Goal: Task Accomplishment & Management: Complete application form

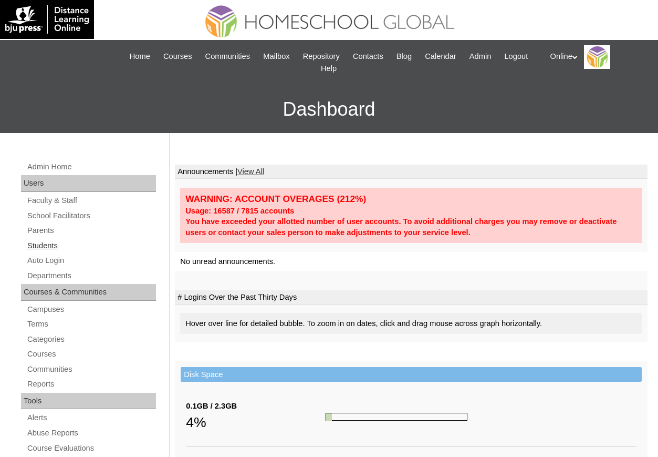
click at [43, 241] on link "Students" at bounding box center [91, 245] width 130 height 13
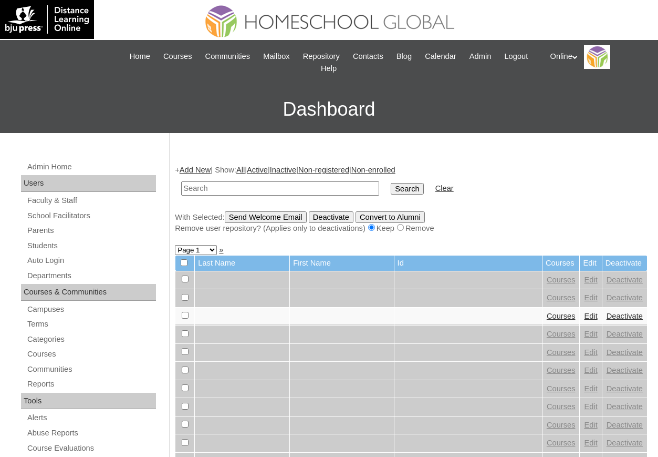
click at [309, 192] on input "text" at bounding box center [280, 188] width 198 height 14
type input "orpia"
click at [391, 183] on input "Search" at bounding box center [407, 189] width 33 height 12
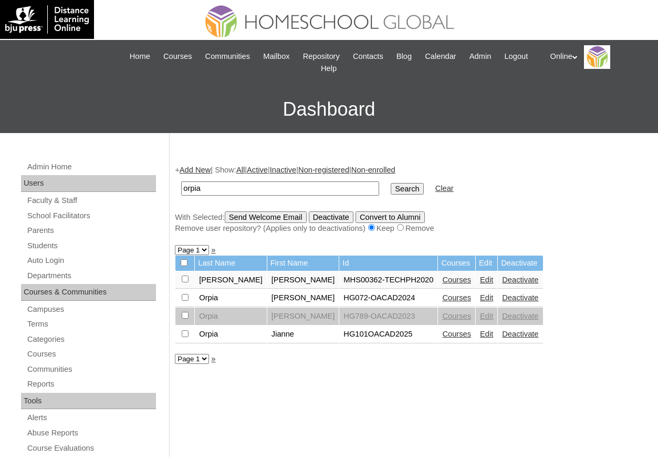
click at [480, 297] on link "Edit" at bounding box center [486, 297] width 13 height 8
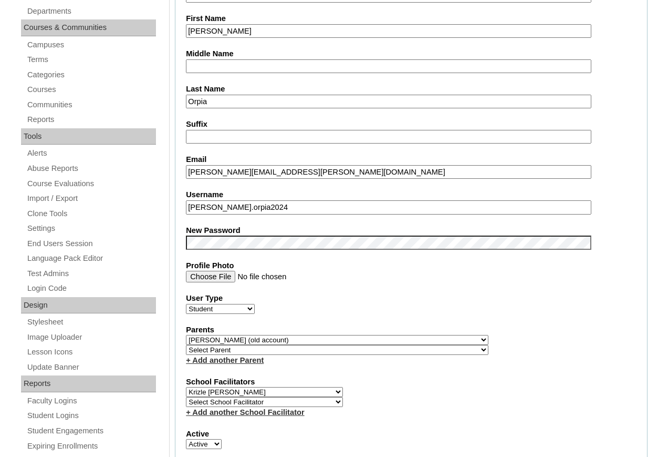
scroll to position [390, 0]
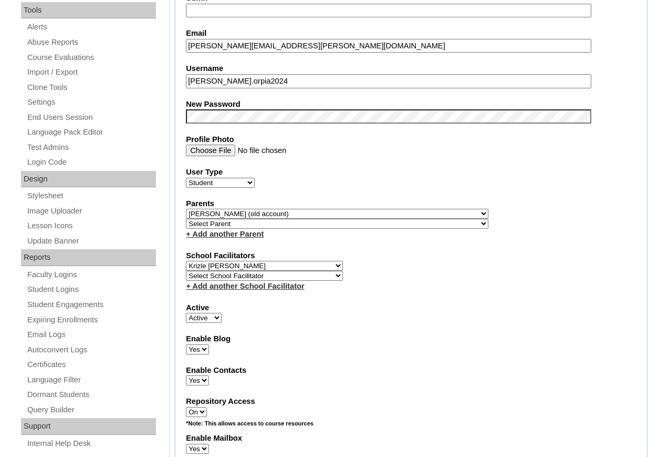
click at [295, 264] on select "Select School Facilitator Norman Añain Ruffa Abadijas Mary Abella Gloryfe Abion…" at bounding box center [264, 266] width 157 height 10
select select
click at [186, 261] on select "Select School Facilitator Norman Añain Ruffa Abadijas Mary Abella Gloryfe Abion…" at bounding box center [264, 266] width 157 height 10
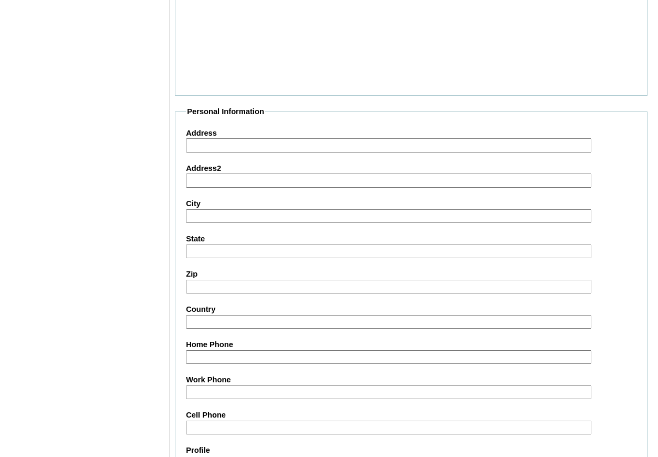
scroll to position [1003, 0]
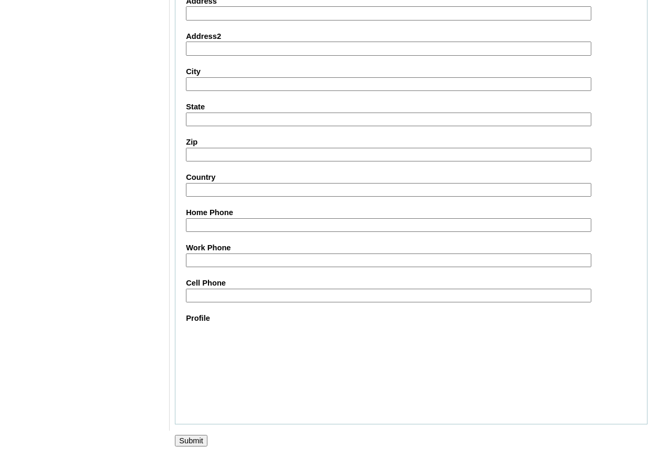
click at [195, 438] on input "Submit" at bounding box center [191, 441] width 33 height 12
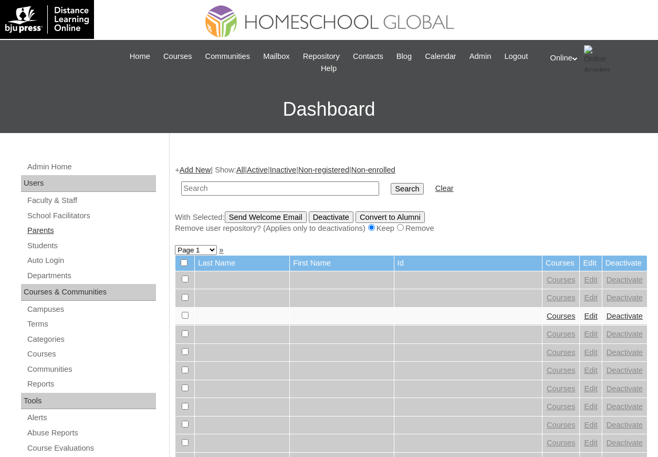
click at [48, 236] on link "Parents" at bounding box center [91, 230] width 130 height 13
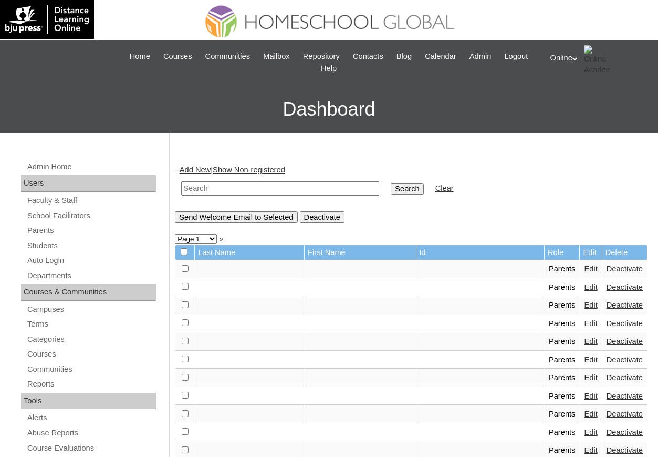
drag, startPoint x: 0, startPoint y: 0, endPoint x: 251, endPoint y: 189, distance: 314.5
click at [251, 189] on input "text" at bounding box center [280, 188] width 198 height 14
type input "balasta"
click at [391, 183] on input "Search" at bounding box center [407, 189] width 33 height 12
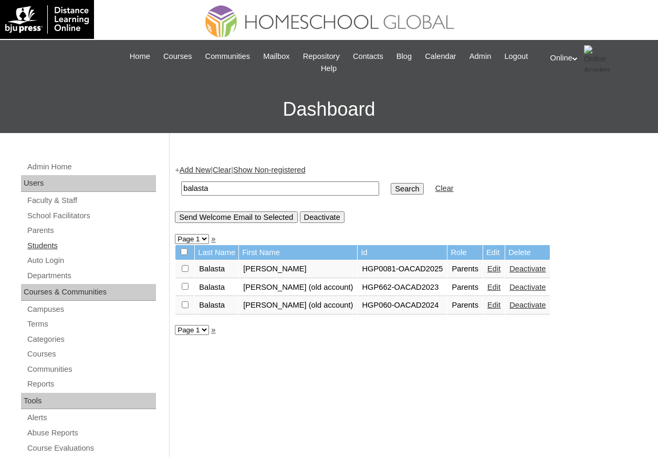
click at [49, 250] on link "Students" at bounding box center [91, 245] width 130 height 13
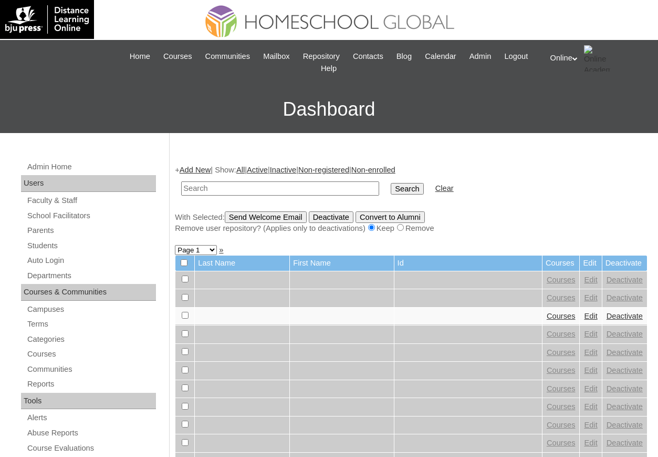
click at [201, 173] on link "Add New" at bounding box center [195, 170] width 31 height 8
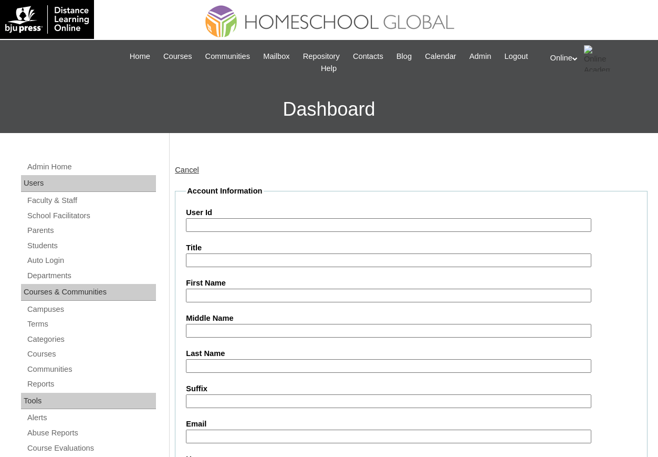
paste input "HG227OACAD2025"
click at [229, 218] on input "HG227OACAD2025" at bounding box center [389, 225] width 406 height 14
type input "HG227OACAD2025"
click at [207, 296] on input "First Name" at bounding box center [389, 296] width 406 height 14
type input "Jana"
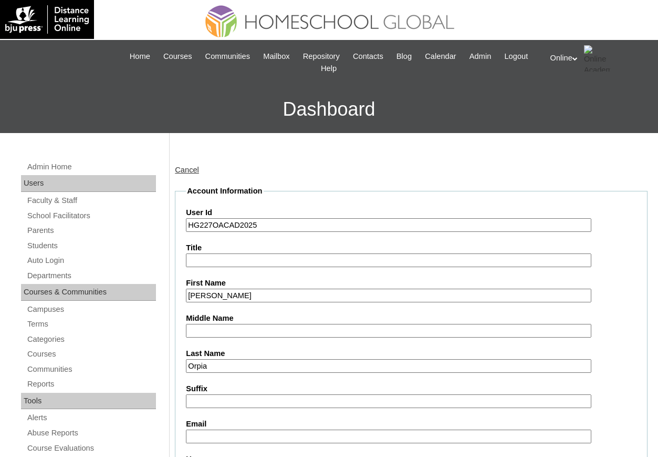
scroll to position [78, 0]
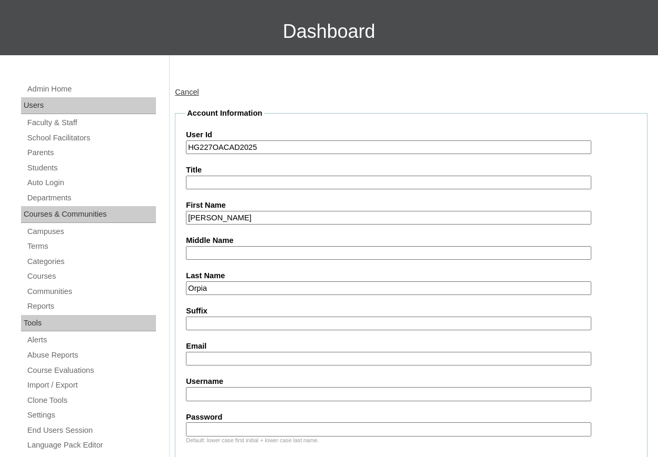
type input "Orpia"
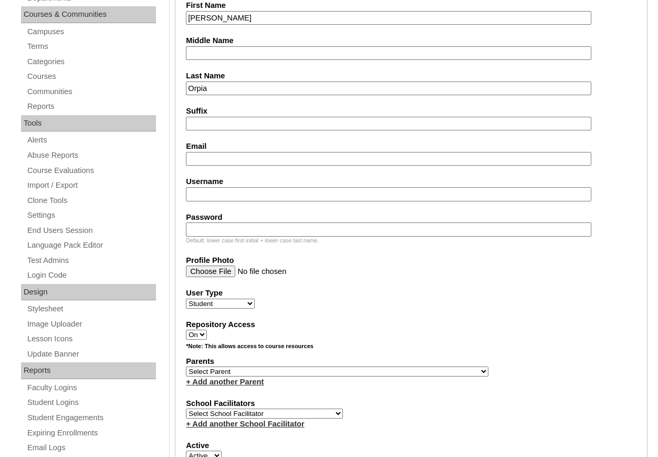
scroll to position [291, 0]
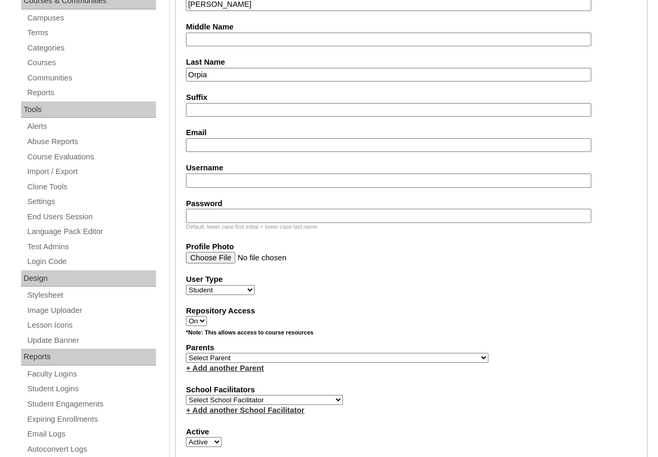
click at [228, 138] on input "Email" at bounding box center [389, 145] width 406 height 14
paste input "cherie.orpia@gmail.com"
type input "cherie.orpia@gmail.com"
paste input "jana.orpia2025"
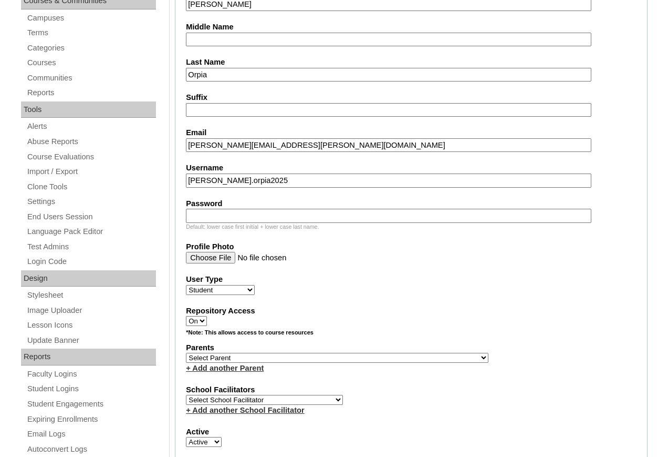
click at [236, 180] on input "jana.orpia2025" at bounding box center [389, 180] width 406 height 14
type input "jana.orpia2025"
paste input "GfbVa"
click at [226, 211] on input "GfbVa" at bounding box center [389, 216] width 406 height 14
type input "GfbVa"
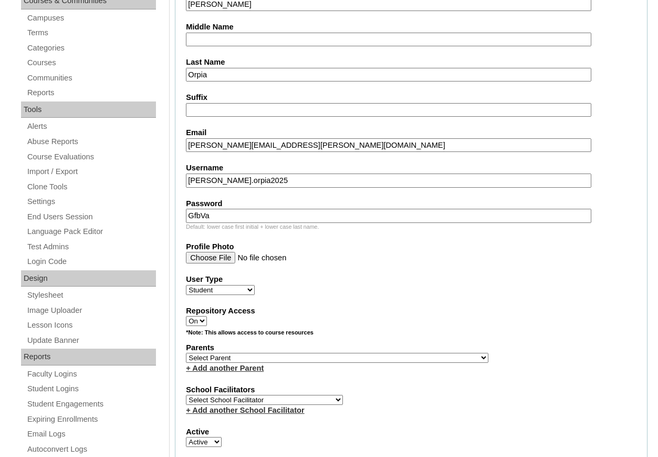
click at [380, 284] on div "User Type Faculty Staff Student Parents School Facilitators" at bounding box center [411, 284] width 451 height 21
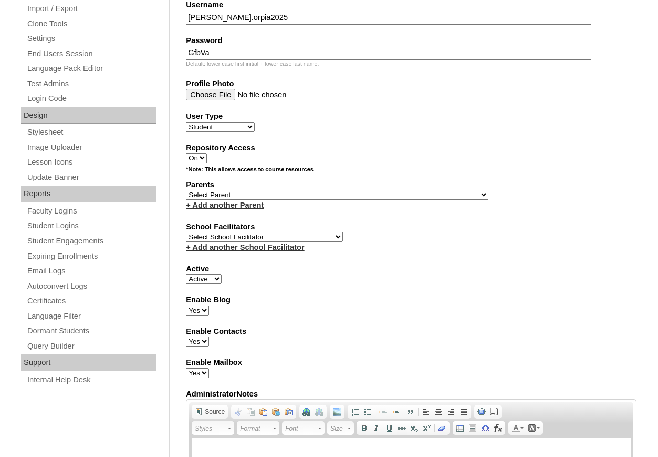
scroll to position [480, 0]
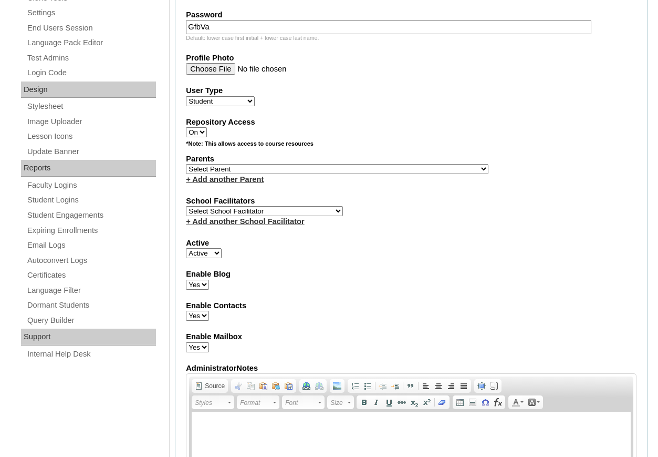
click at [277, 208] on select "Select School Facilitator Norman Añain Ruffa Abadijas Mary Abella Gloryfe Abion…" at bounding box center [264, 211] width 157 height 10
select select "32656"
click at [186, 206] on select "Select School Facilitator Norman Añain Ruffa Abadijas Mary Abella Gloryfe Abion…" at bounding box center [264, 211] width 157 height 10
click at [289, 173] on select "Select Parent , , , , , , , , , , , , , , , , , , , , , , , , , , , , , , , , ,…" at bounding box center [337, 169] width 303 height 10
select select "42028"
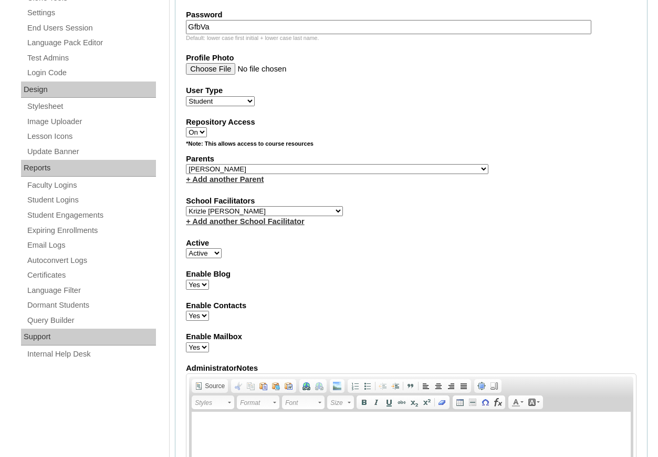
click at [186, 164] on select "Select Parent , , , , , , , , , , , , , , , , , , , , , , , , , , , , , , , , ,…" at bounding box center [337, 169] width 303 height 10
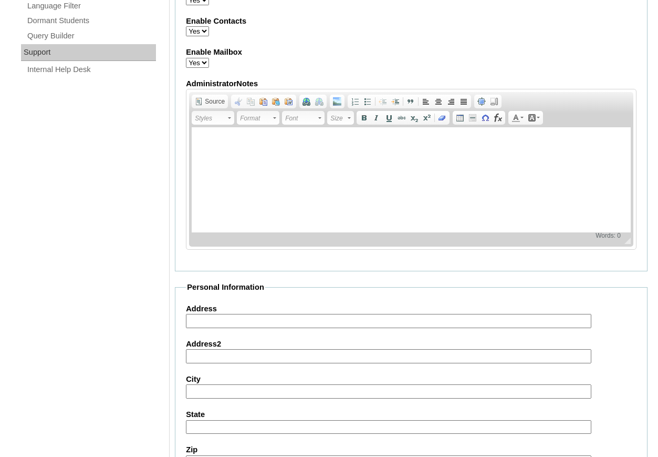
scroll to position [1155, 0]
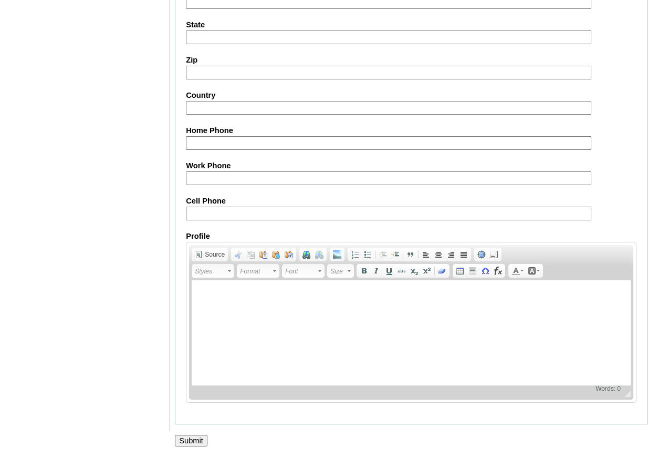
click at [191, 444] on input "Submit" at bounding box center [191, 441] width 33 height 12
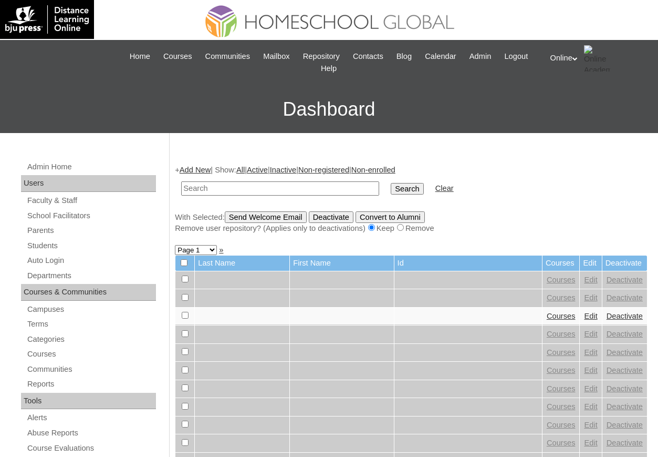
click at [218, 191] on input "text" at bounding box center [280, 188] width 198 height 14
type input "orpia"
click at [391, 183] on input "Search" at bounding box center [407, 189] width 33 height 12
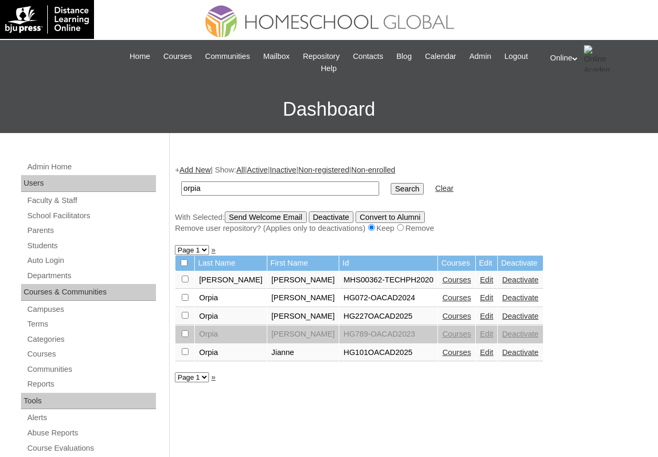
click at [442, 313] on link "Courses" at bounding box center [456, 316] width 29 height 8
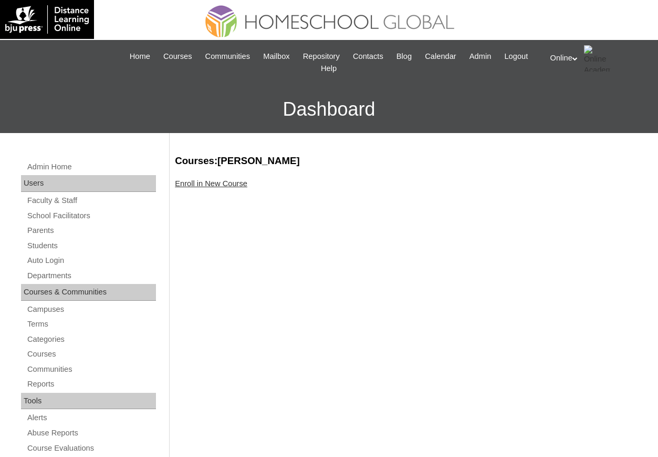
click at [228, 183] on link "Enroll in New Course" at bounding box center [211, 183] width 73 height 8
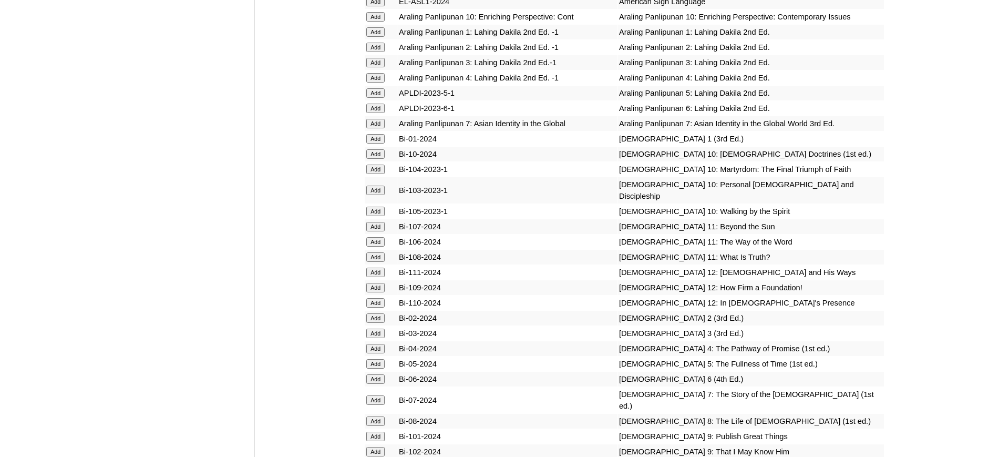
scroll to position [2611, 0]
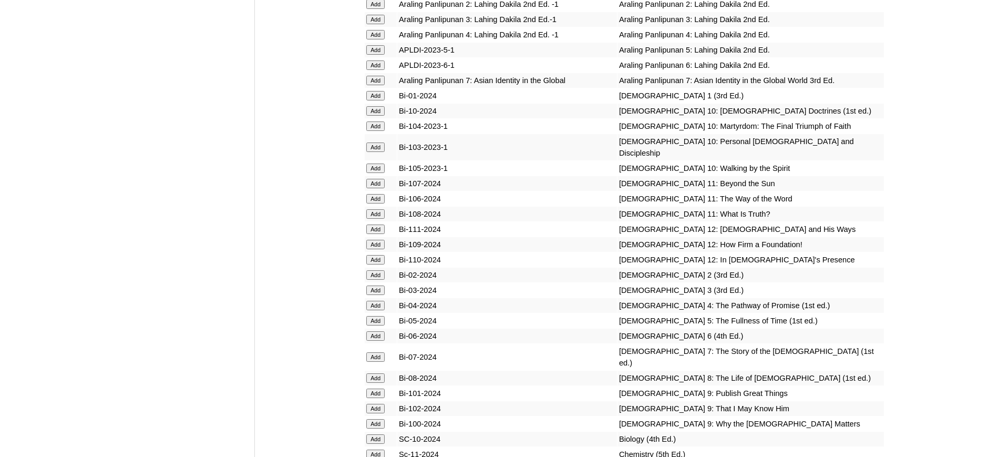
click at [378, 280] on input "Add" at bounding box center [375, 274] width 18 height 9
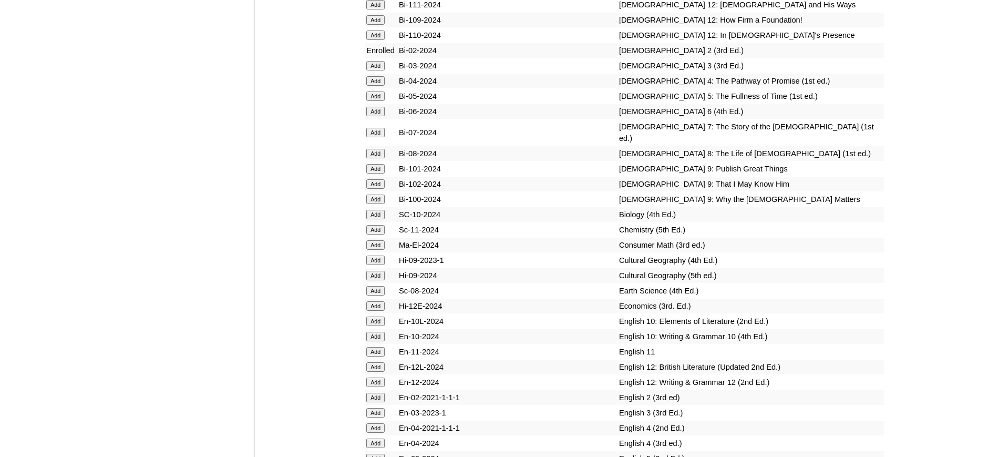
scroll to position [2834, 0]
click at [380, 403] on input "Add" at bounding box center [375, 398] width 18 height 9
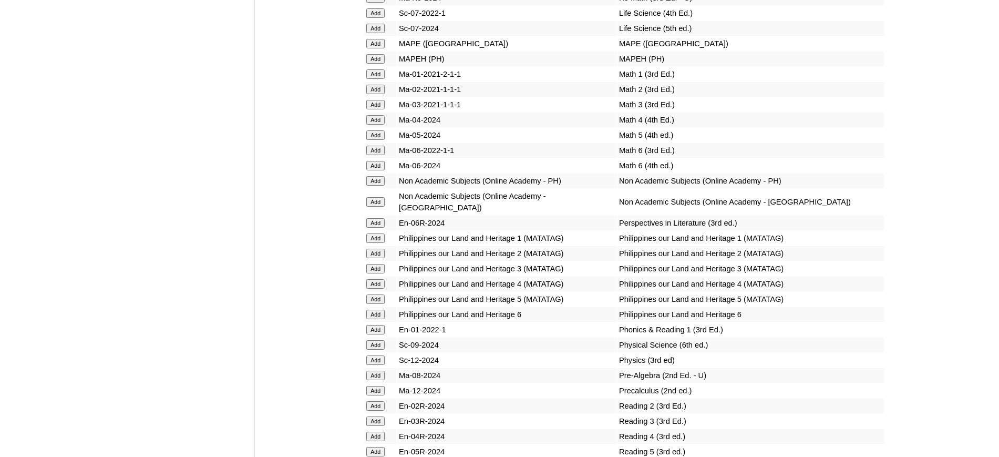
scroll to position [3933, 0]
click at [379, 413] on input "Add" at bounding box center [375, 408] width 18 height 9
